Goal: Find specific page/section: Find specific page/section

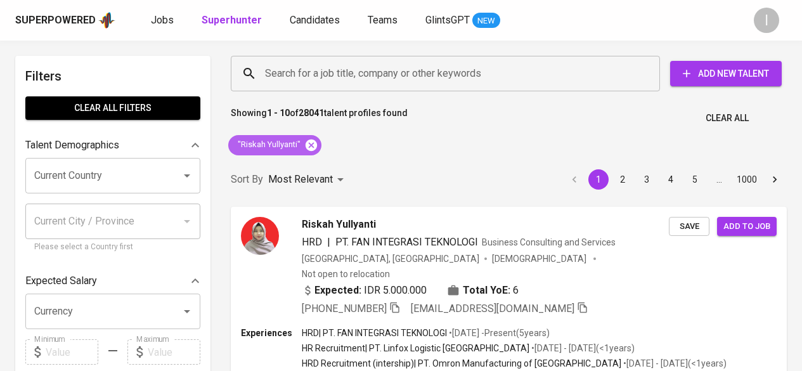
scroll to position [46, 0]
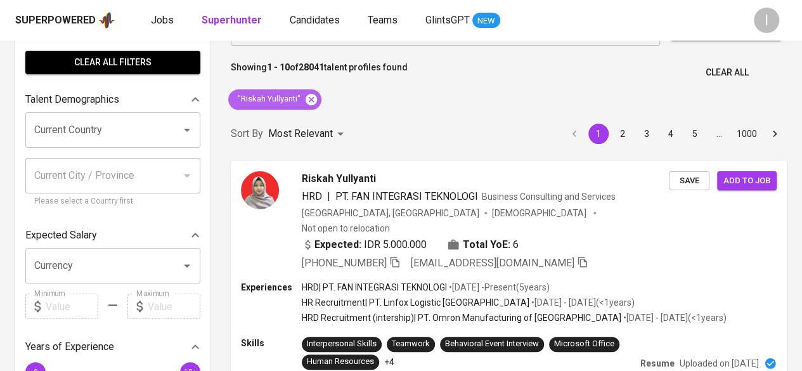
click at [311, 100] on icon at bounding box center [311, 100] width 14 height 14
click at [327, 75] on p "Showing 1 - 10 of 28041 talent profiles found" at bounding box center [319, 72] width 177 height 23
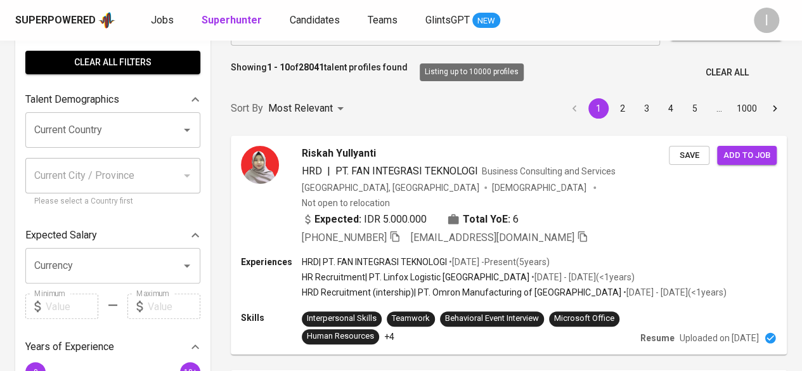
click at [327, 40] on input "Search for a job title, company or other keywords" at bounding box center [449, 28] width 374 height 24
click at [315, 40] on input "Search for a job title, company or other keywords" at bounding box center [449, 28] width 374 height 24
click at [313, 40] on input "Search for a job title, company or other keywords" at bounding box center [449, 28] width 374 height 24
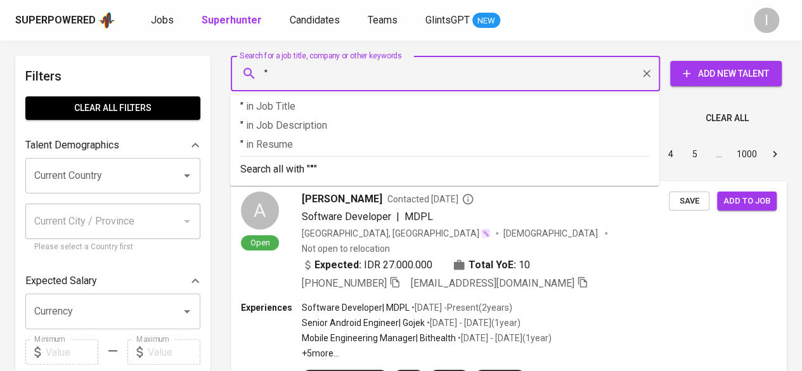
paste input "[PERSON_NAME] Prisilianai Ndagung"
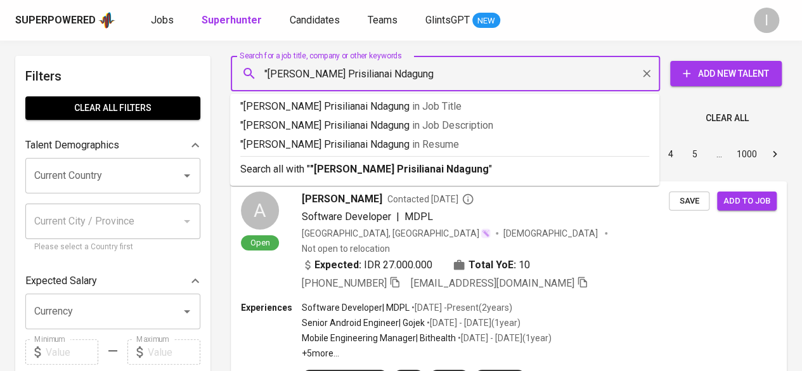
type input ""[PERSON_NAME] Prisilianai Ndagung""
click at [344, 173] on b ""[PERSON_NAME] Prisilianai Ndagung"" at bounding box center [401, 169] width 183 height 12
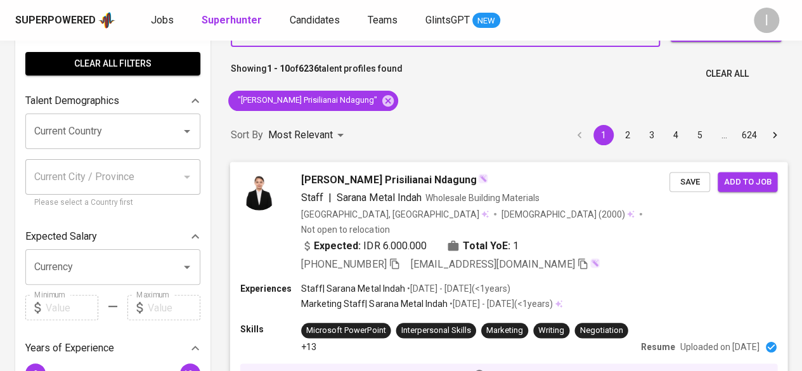
scroll to position [45, 0]
